Goal: Find specific page/section: Find specific page/section

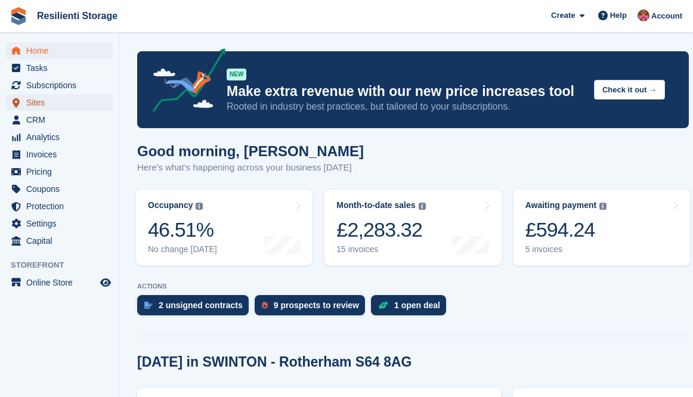
click at [33, 106] on span "Sites" at bounding box center [62, 102] width 72 height 17
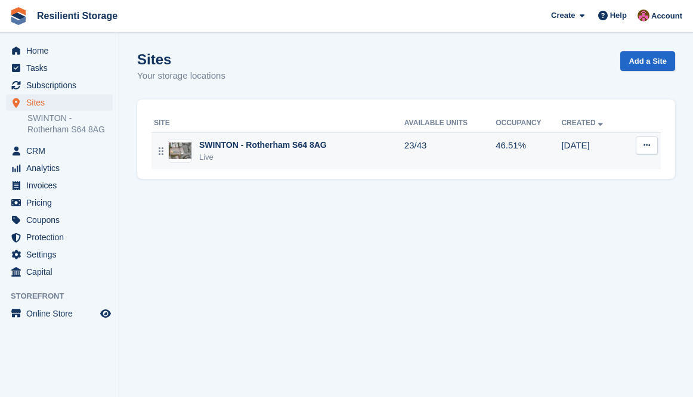
click at [179, 147] on img at bounding box center [180, 150] width 23 height 17
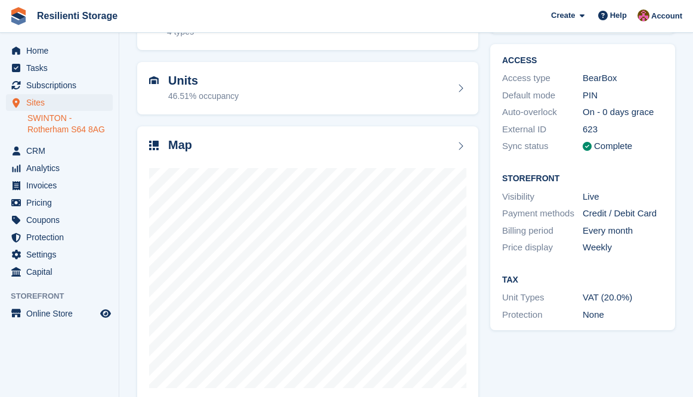
scroll to position [111, 0]
